Goal: Transaction & Acquisition: Purchase product/service

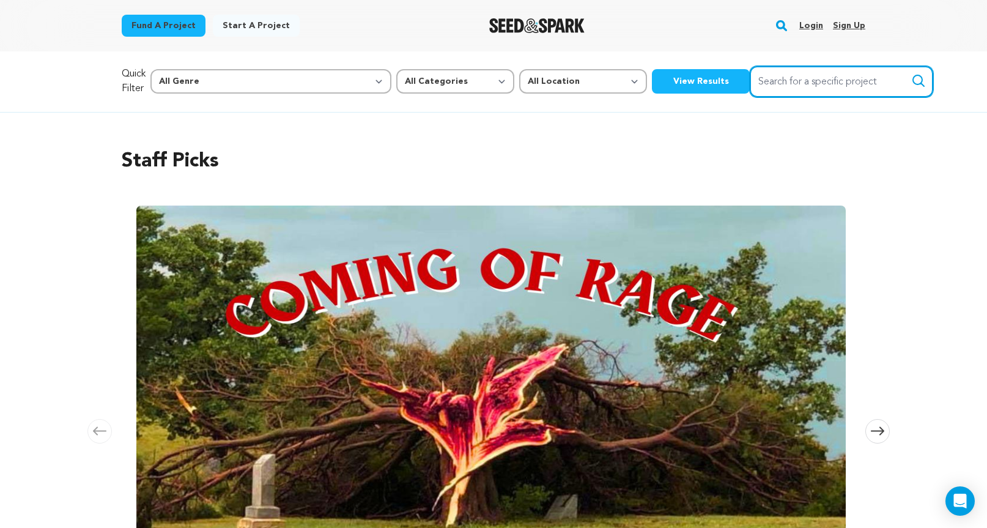
click at [751, 83] on input "Search for a specific project" at bounding box center [840, 81] width 183 height 31
type input "monte cristo"
click at [911, 73] on button "Search" at bounding box center [918, 80] width 15 height 15
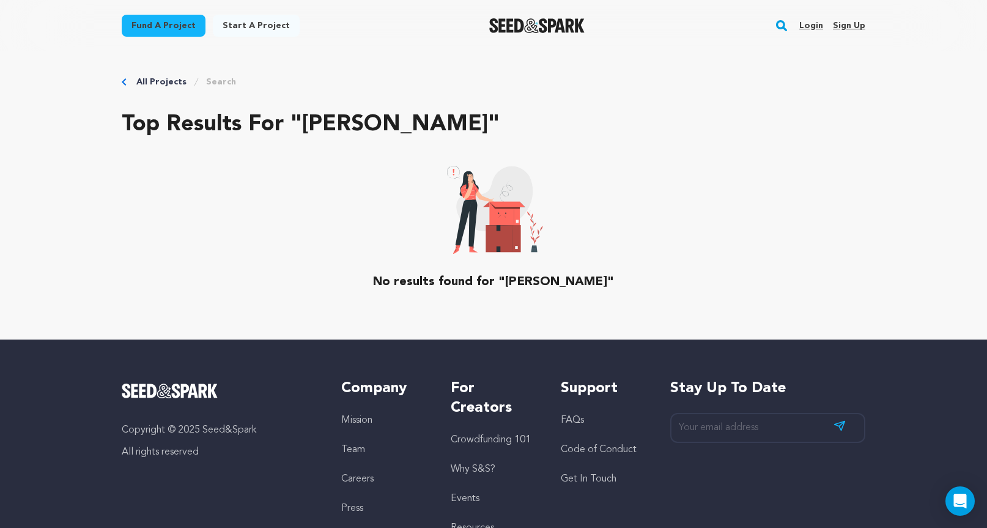
click at [804, 28] on link "Login" at bounding box center [811, 26] width 24 height 20
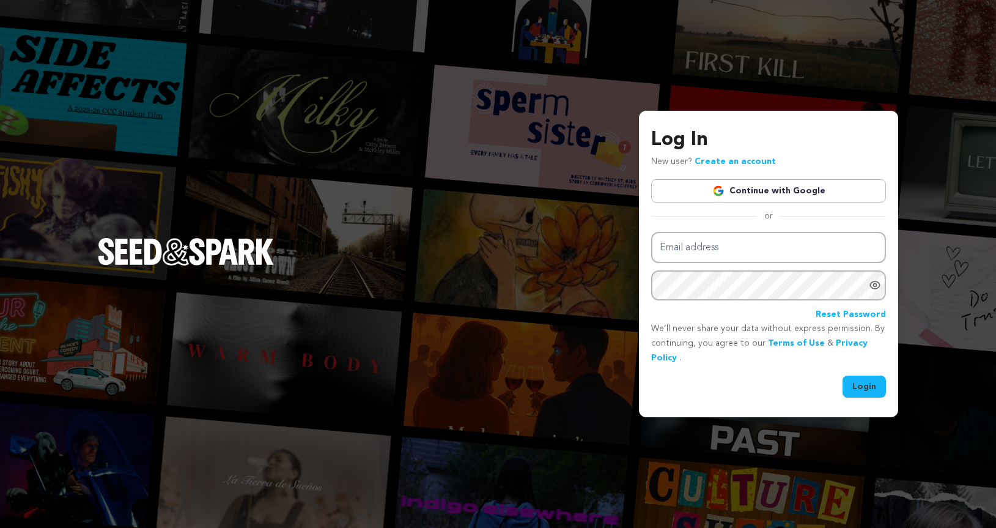
click at [748, 187] on link "Continue with Google" at bounding box center [768, 190] width 235 height 23
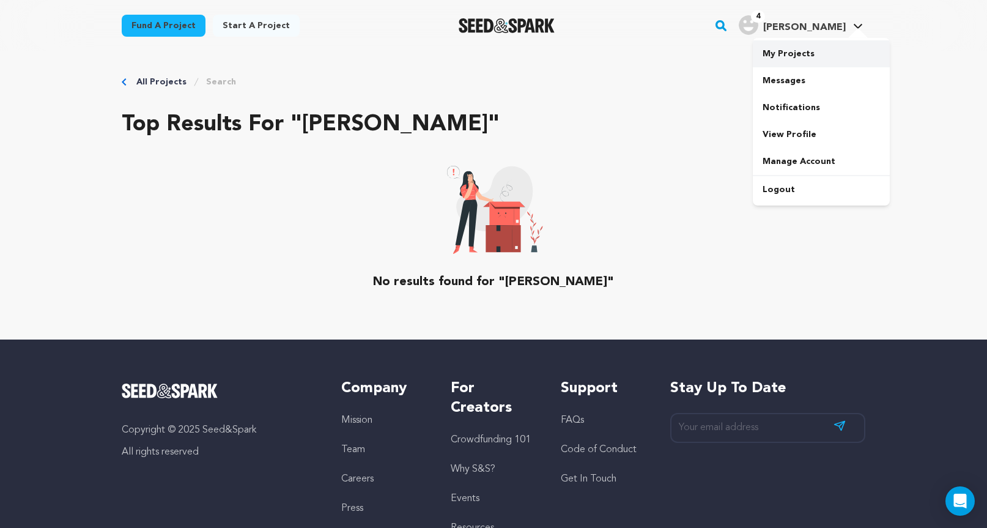
click at [778, 59] on link "My Projects" at bounding box center [821, 53] width 137 height 27
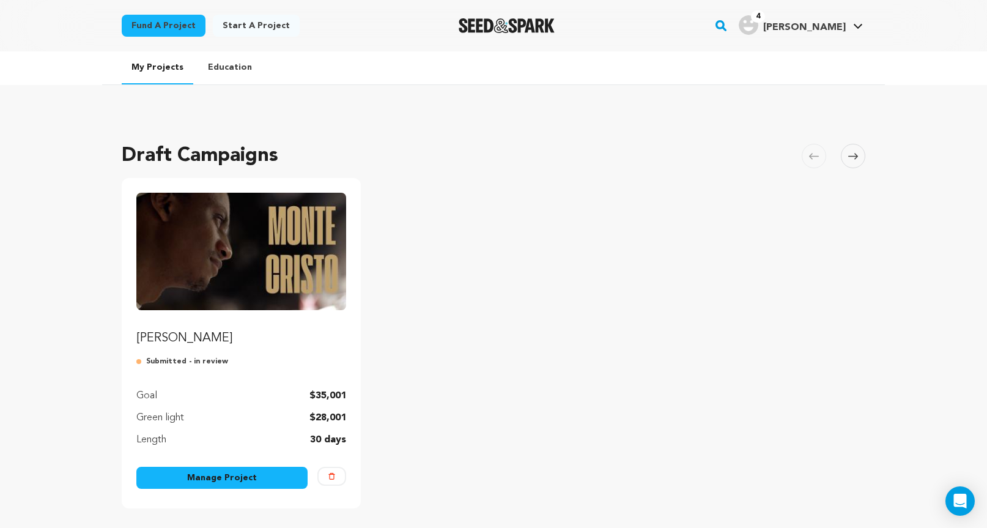
click at [226, 235] on img "Fund Monte Cristo" at bounding box center [241, 251] width 210 height 117
